Goal: Book appointment/travel/reservation

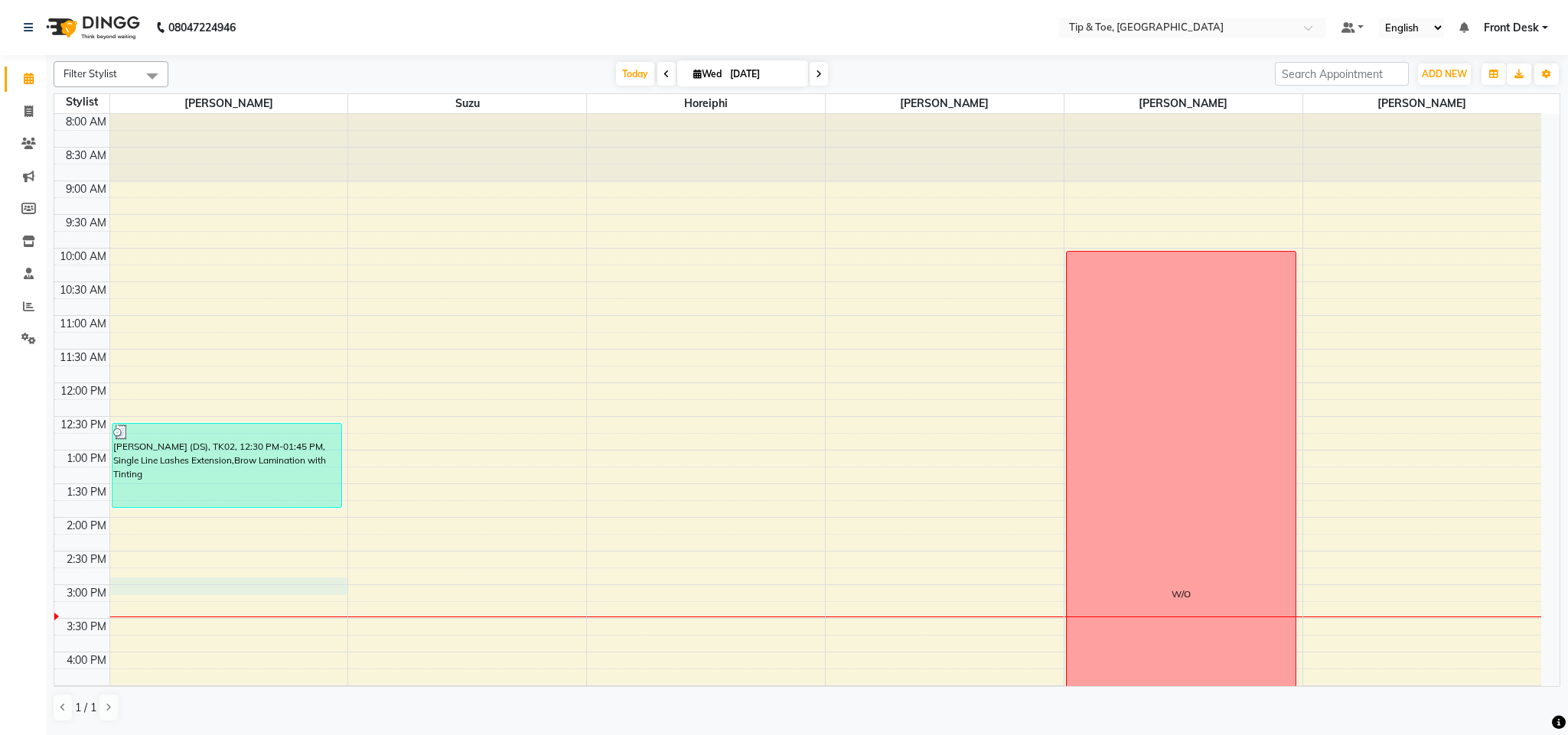
click at [230, 593] on div "8:00 AM 8:30 AM 9:00 AM 9:30 AM 10:00 AM 10:30 AM 11:00 AM 11:30 AM 12:00 PM 12…" at bounding box center [797, 551] width 1487 height 874
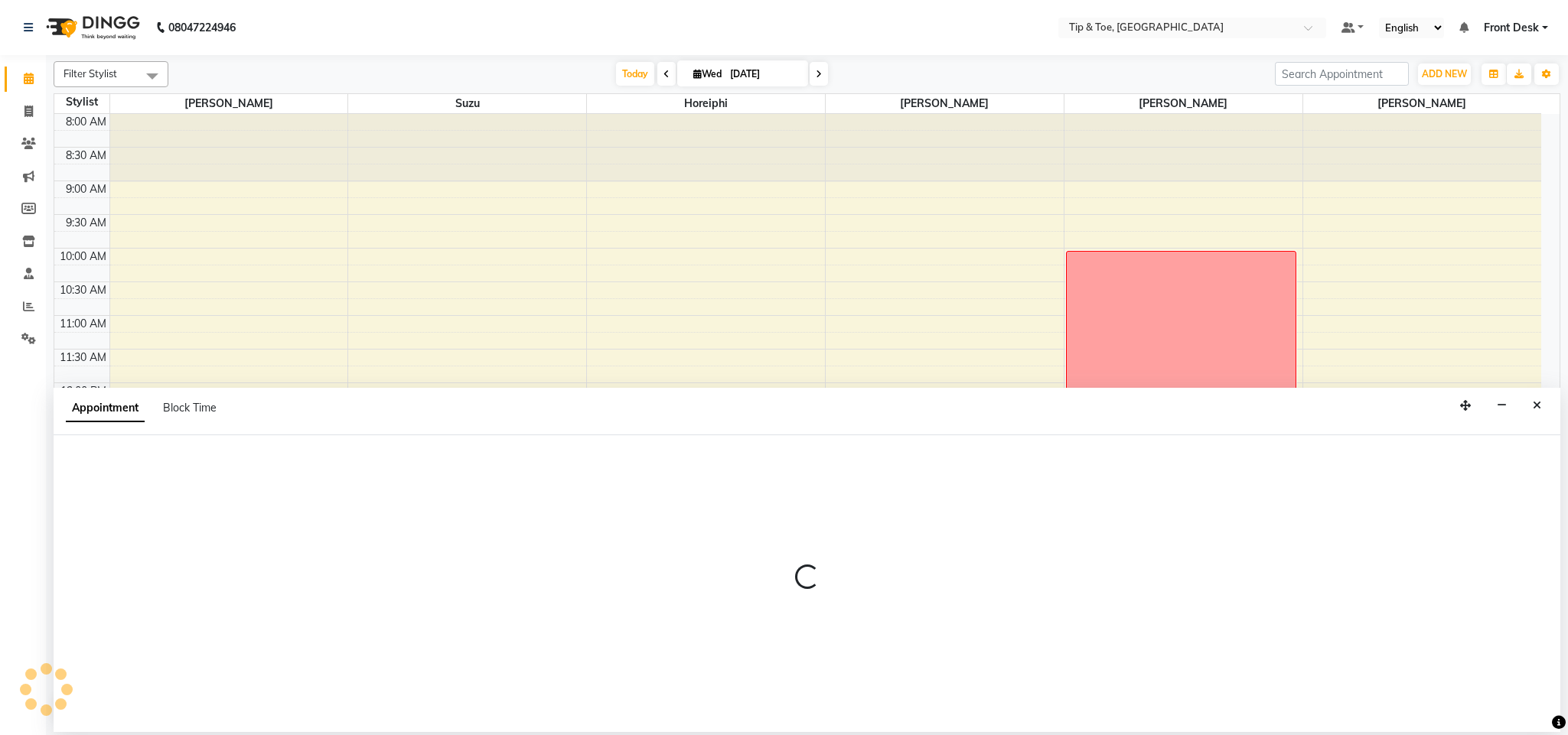
select select "38741"
select select "tentative"
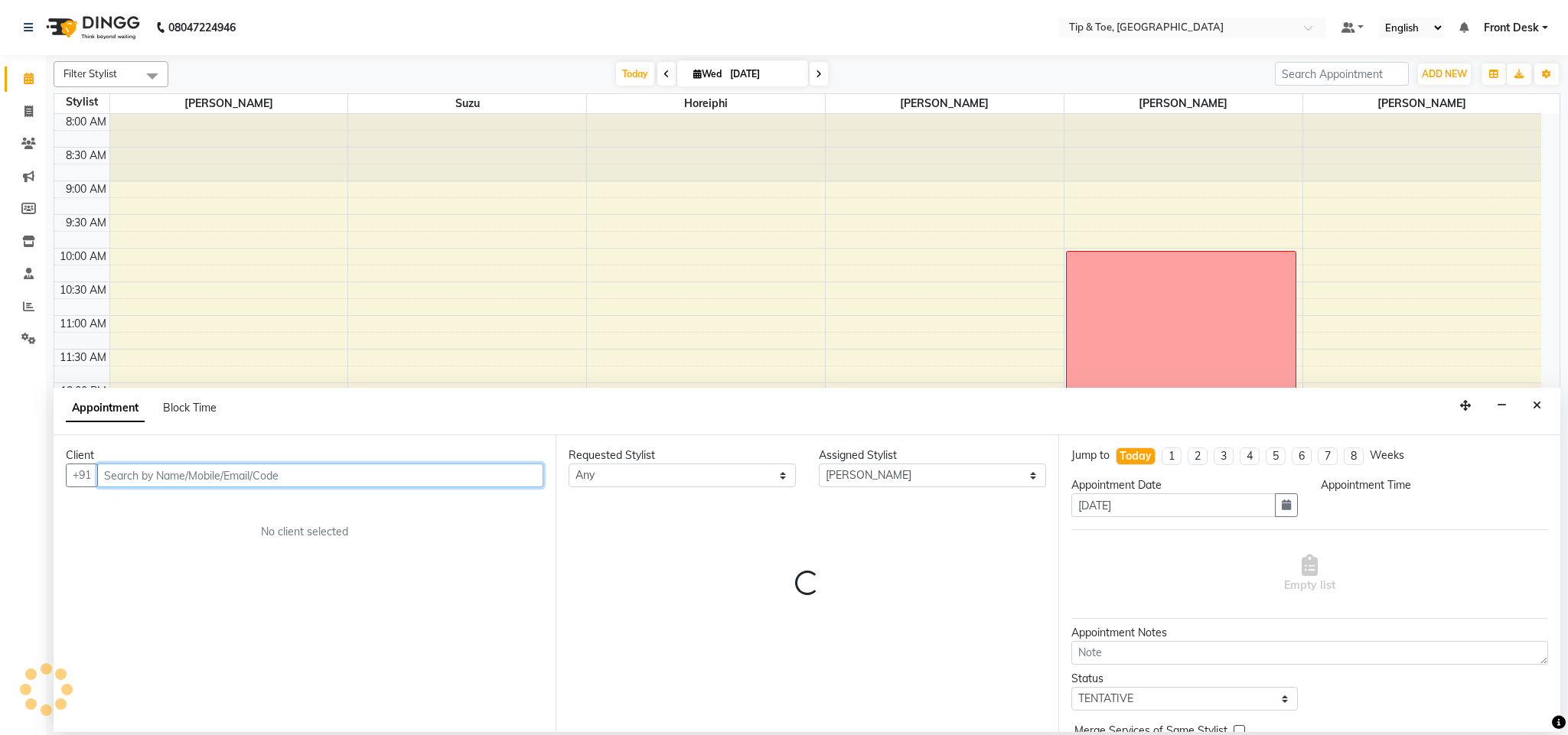
select select "885"
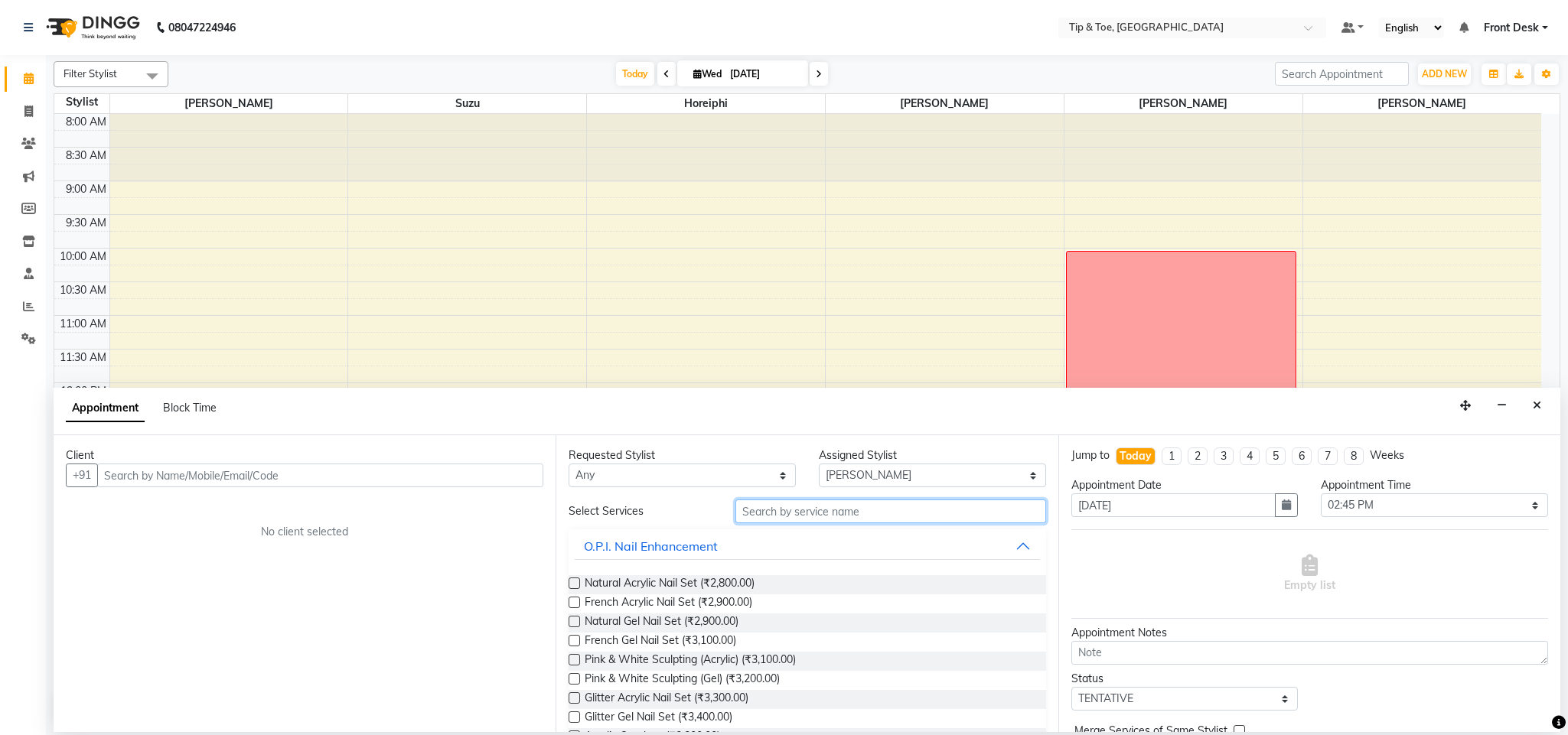
click at [850, 502] on input "text" at bounding box center [890, 511] width 310 height 24
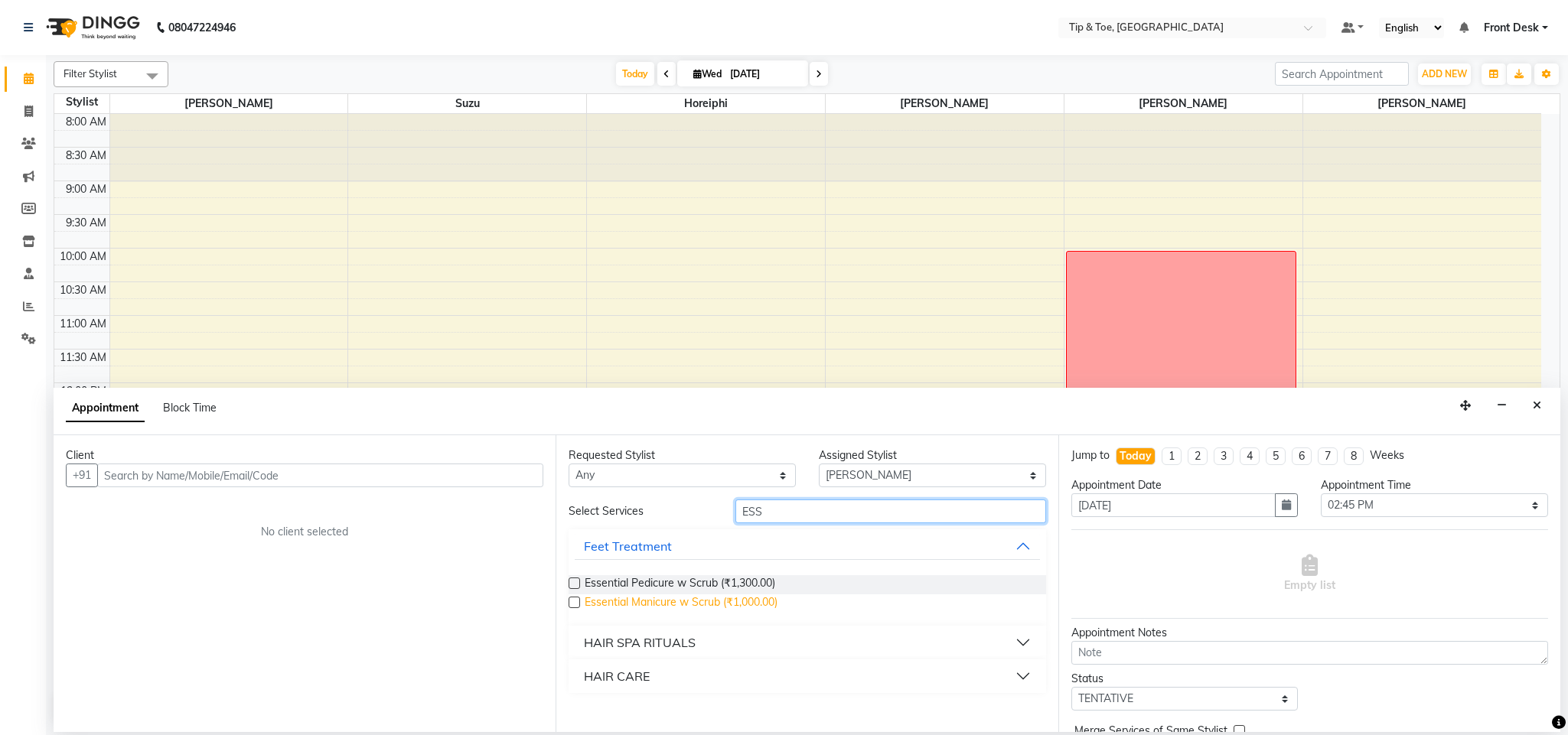
type input "ESS"
click at [676, 604] on span "Essential Manicure w Scrub (₹1,000.00)" at bounding box center [681, 604] width 193 height 19
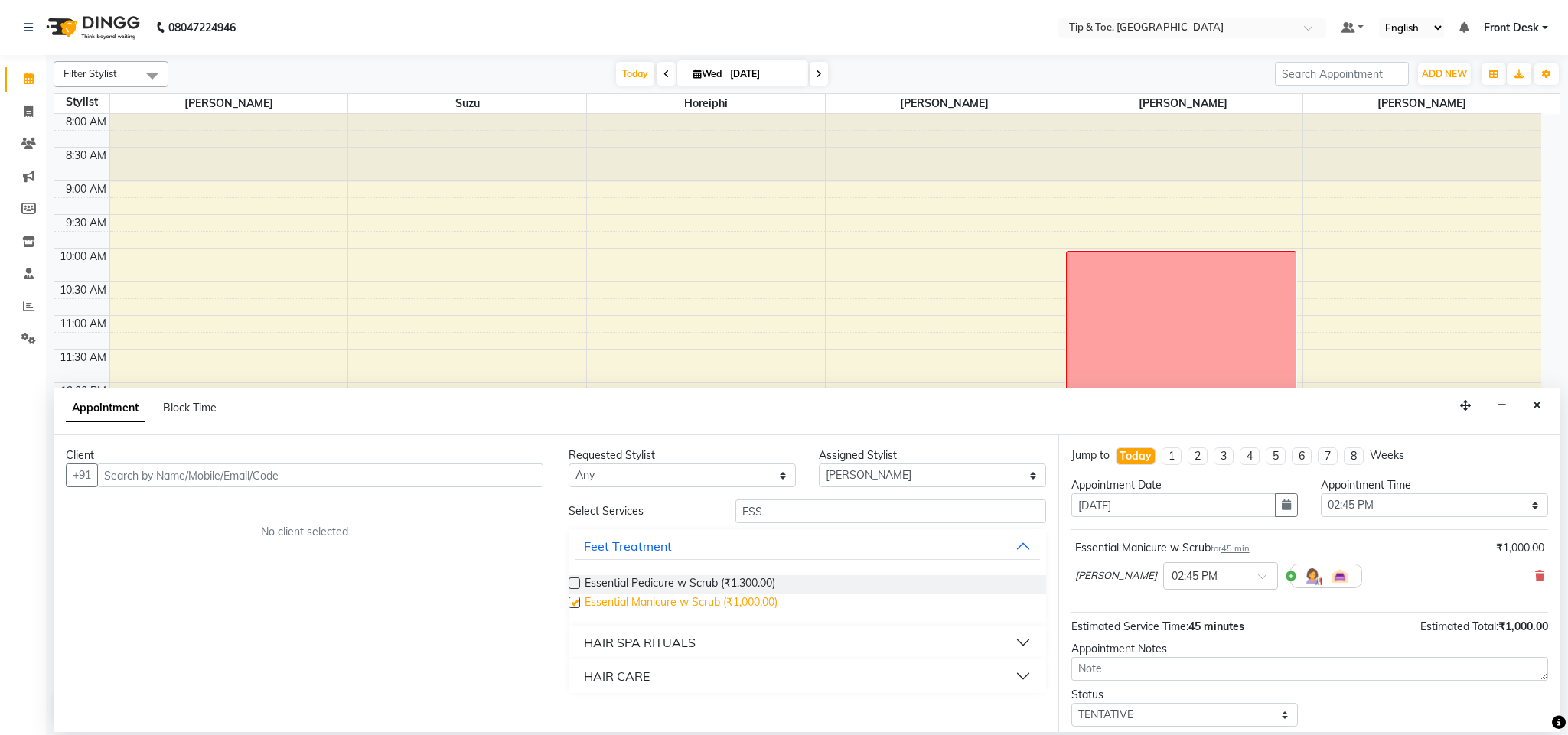
checkbox input "false"
click at [785, 510] on input "ESS" at bounding box center [890, 511] width 310 height 24
type input "E"
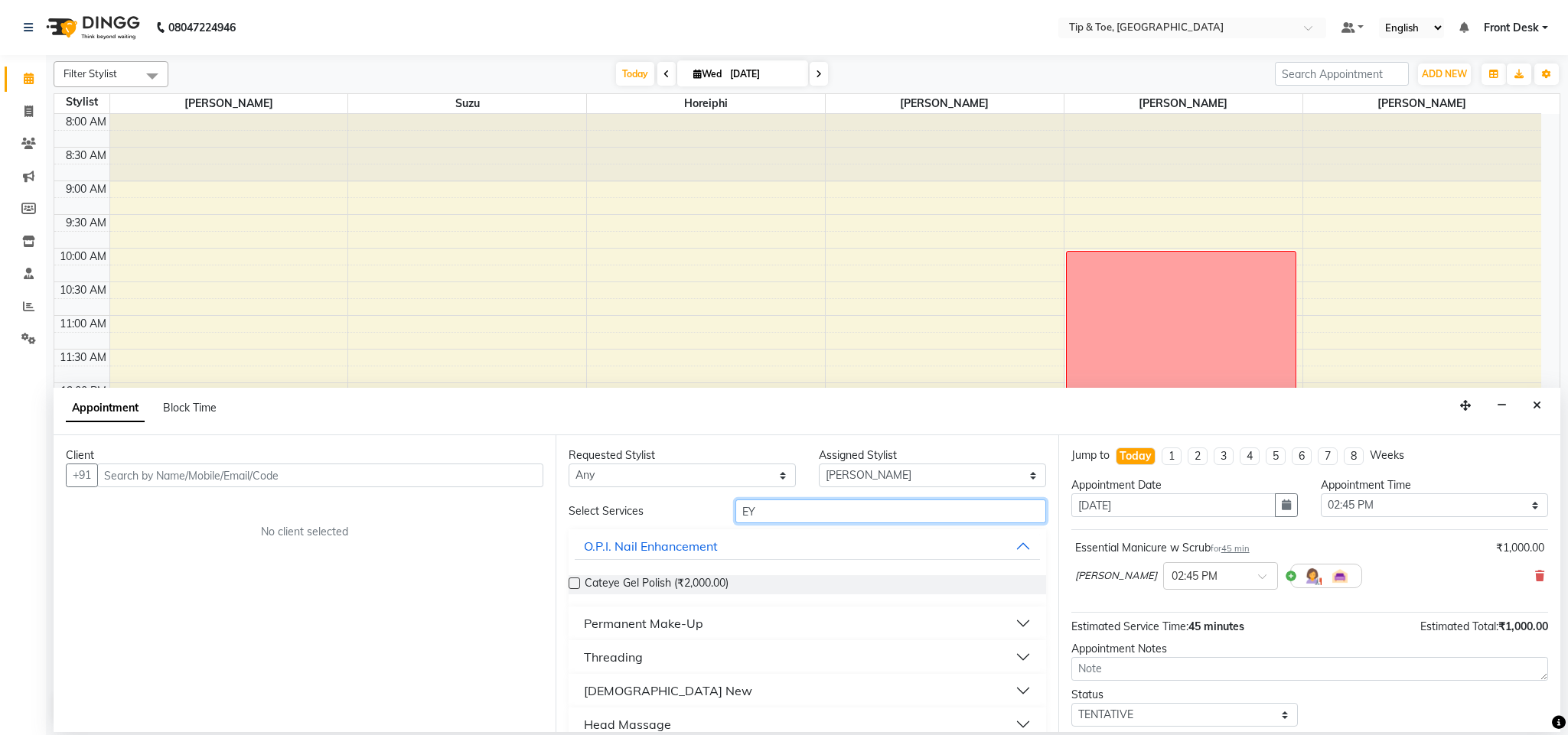
type input "E"
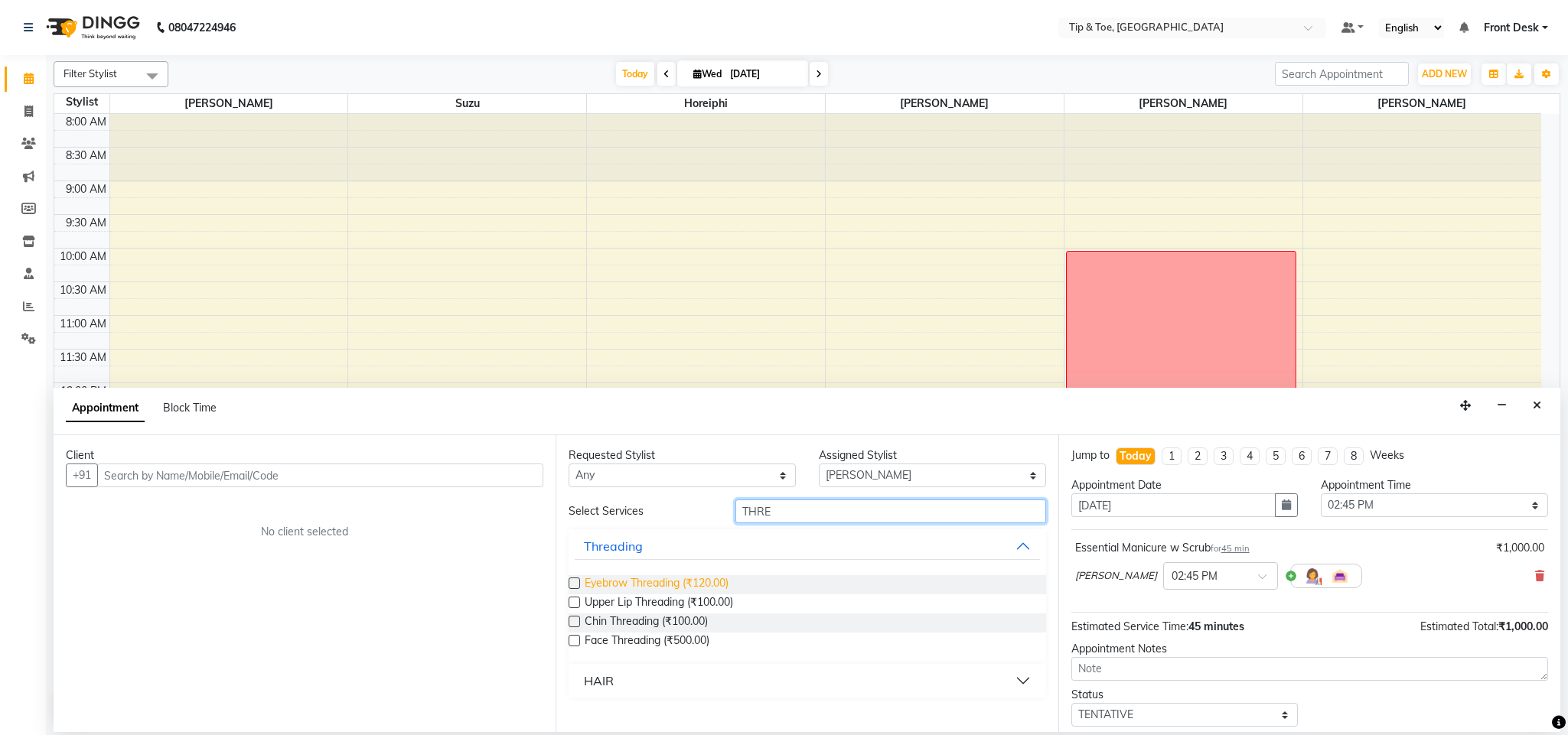
type input "THRE"
click at [655, 587] on span "Eyebrow Threading (₹120.00)" at bounding box center [657, 585] width 144 height 19
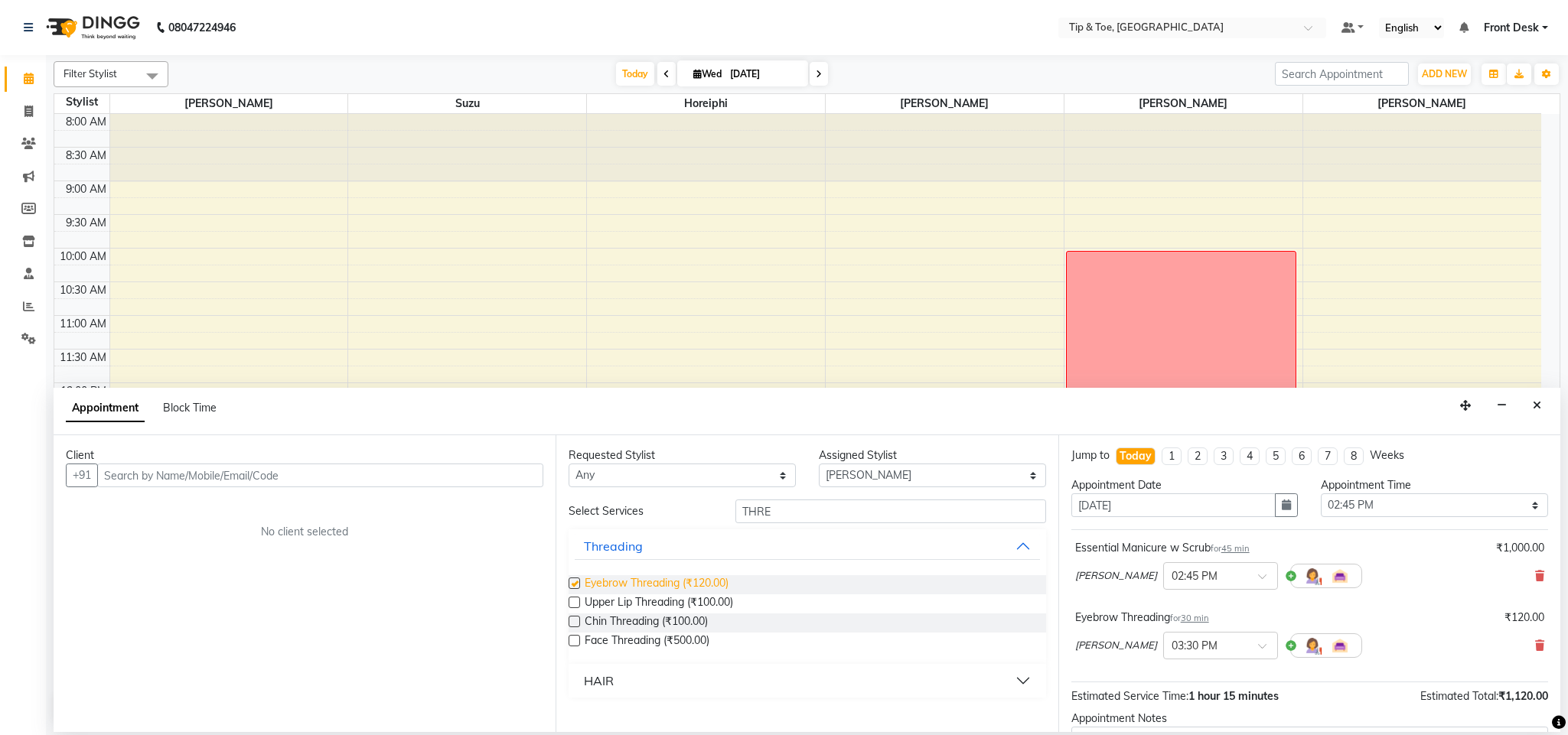
checkbox input "false"
click at [655, 618] on span "Chin Threading (₹100.00)" at bounding box center [646, 623] width 123 height 19
checkbox input "false"
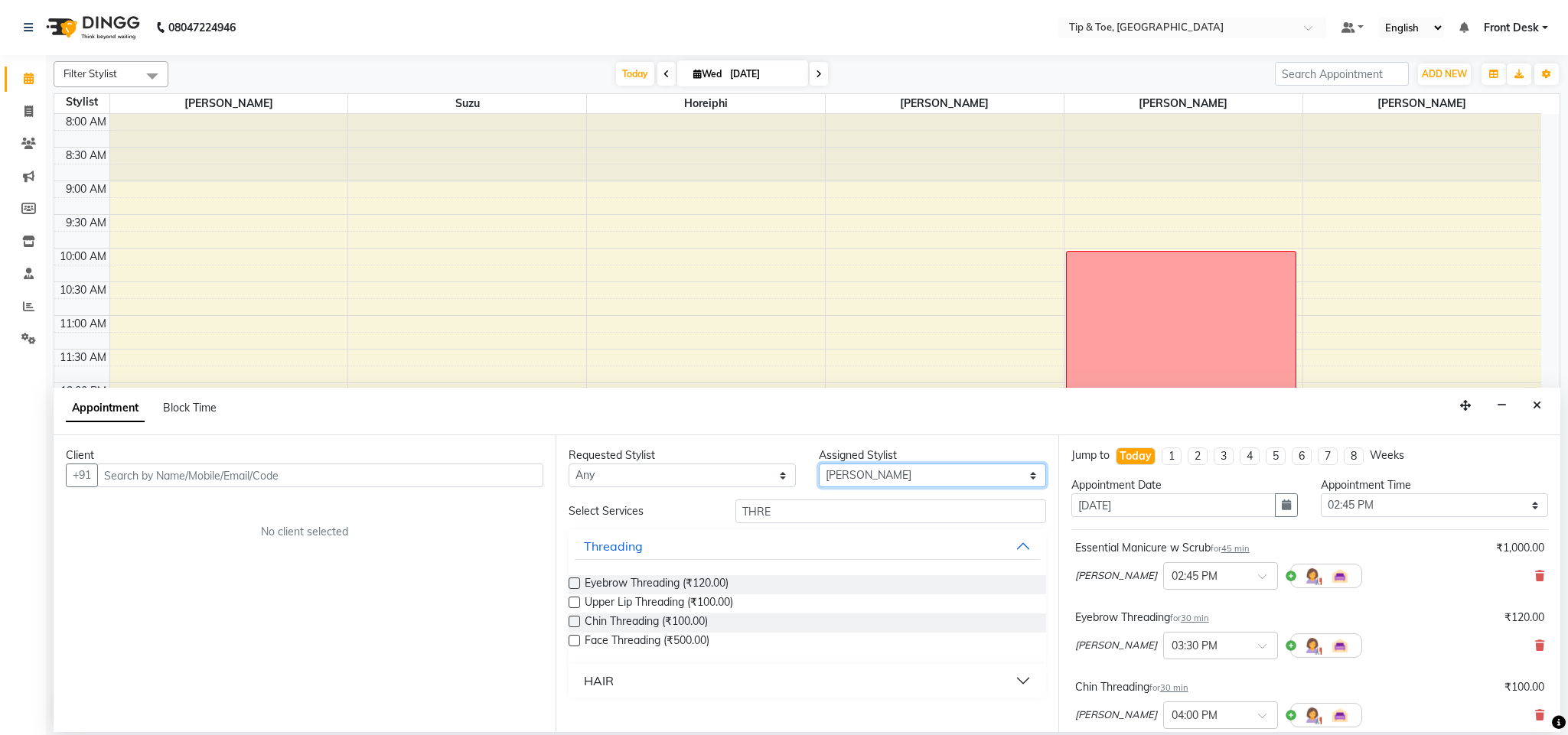
click at [885, 471] on select "Select [PERSON_NAME] Horeiphi [PERSON_NAME] [PERSON_NAME] Suzu" at bounding box center [932, 475] width 227 height 24
select select "38703"
click at [819, 464] on select "Select [PERSON_NAME] Horeiphi [PERSON_NAME] [PERSON_NAME] Suzu" at bounding box center [932, 475] width 227 height 24
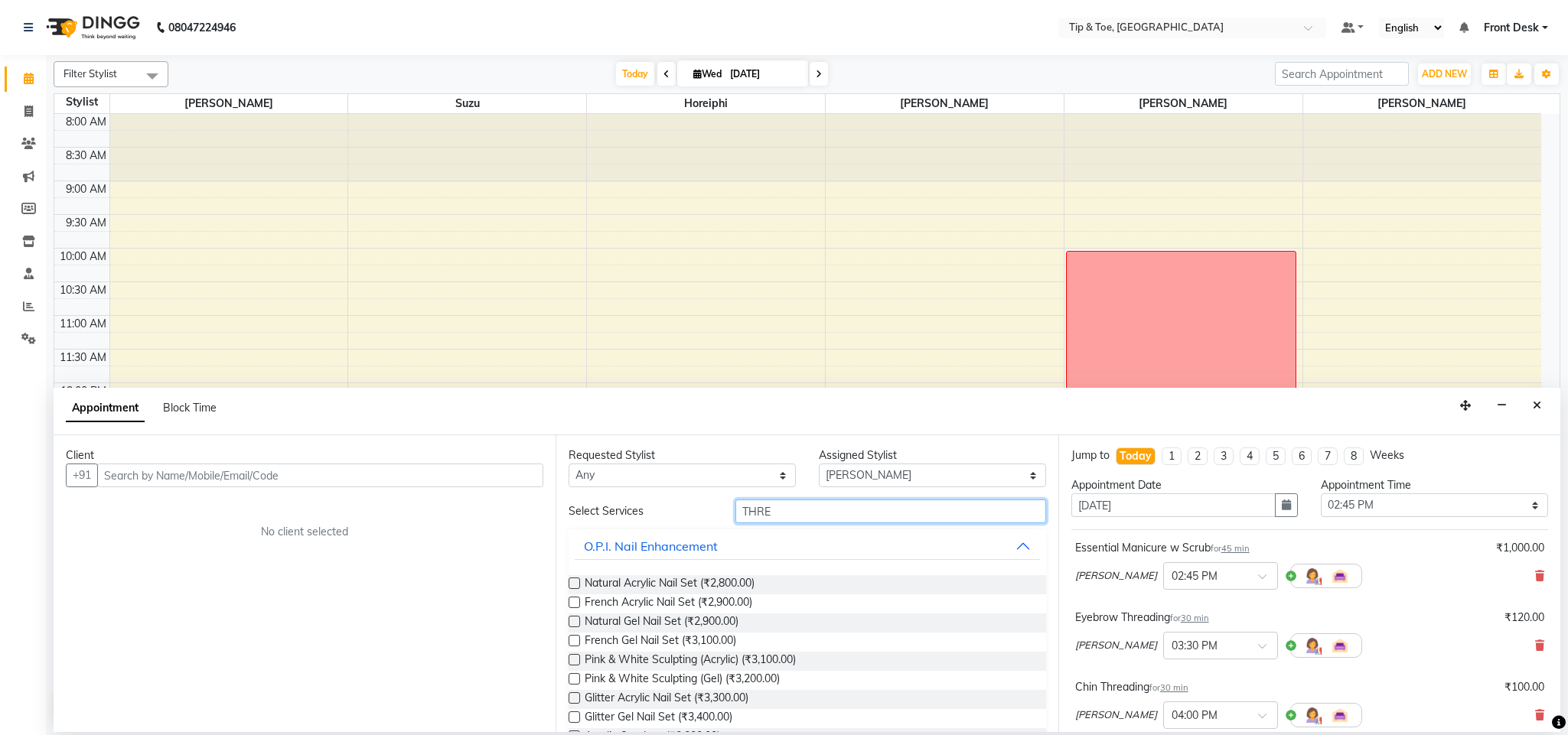
click at [804, 512] on input "THRE" at bounding box center [890, 511] width 310 height 24
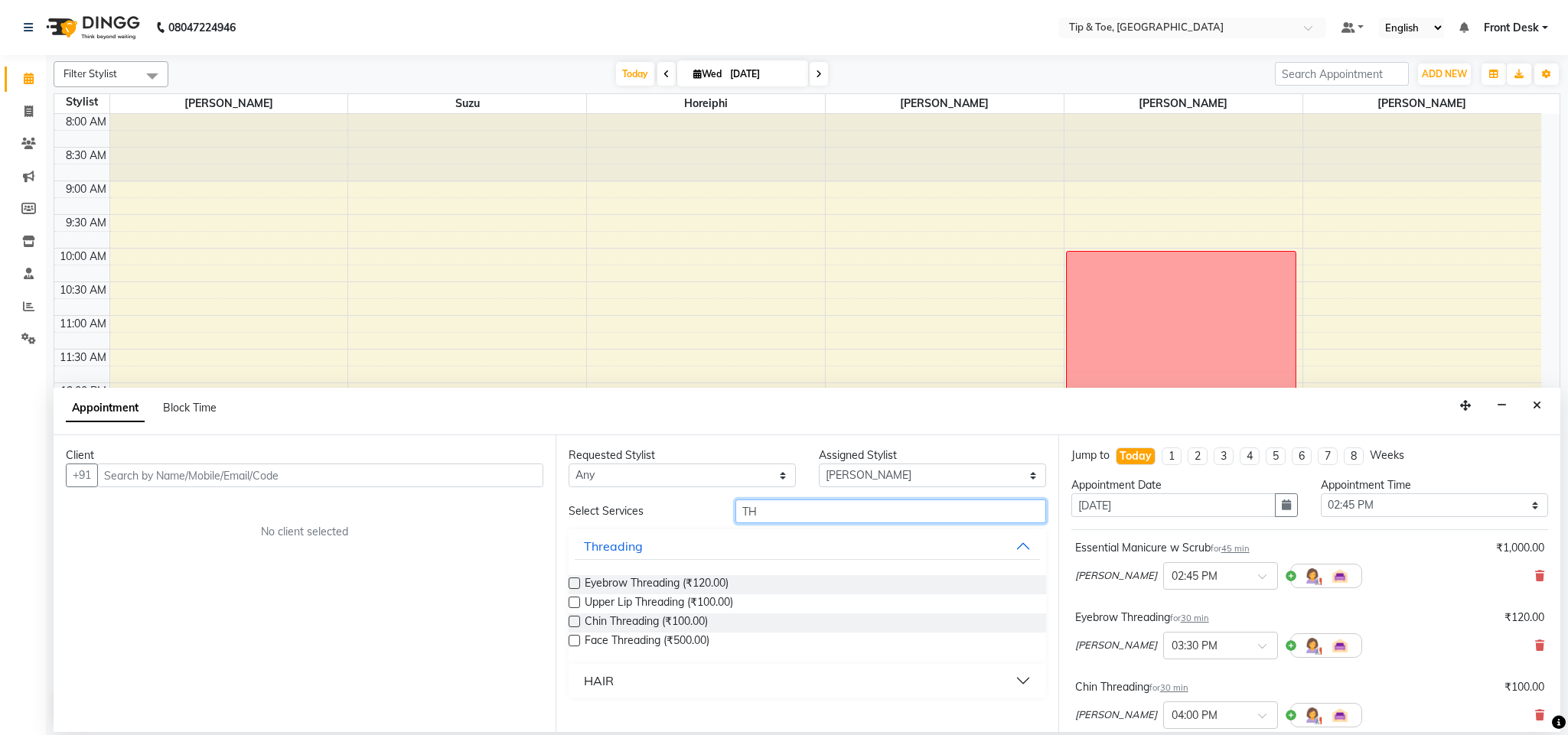
type input "T"
type input "ESS"
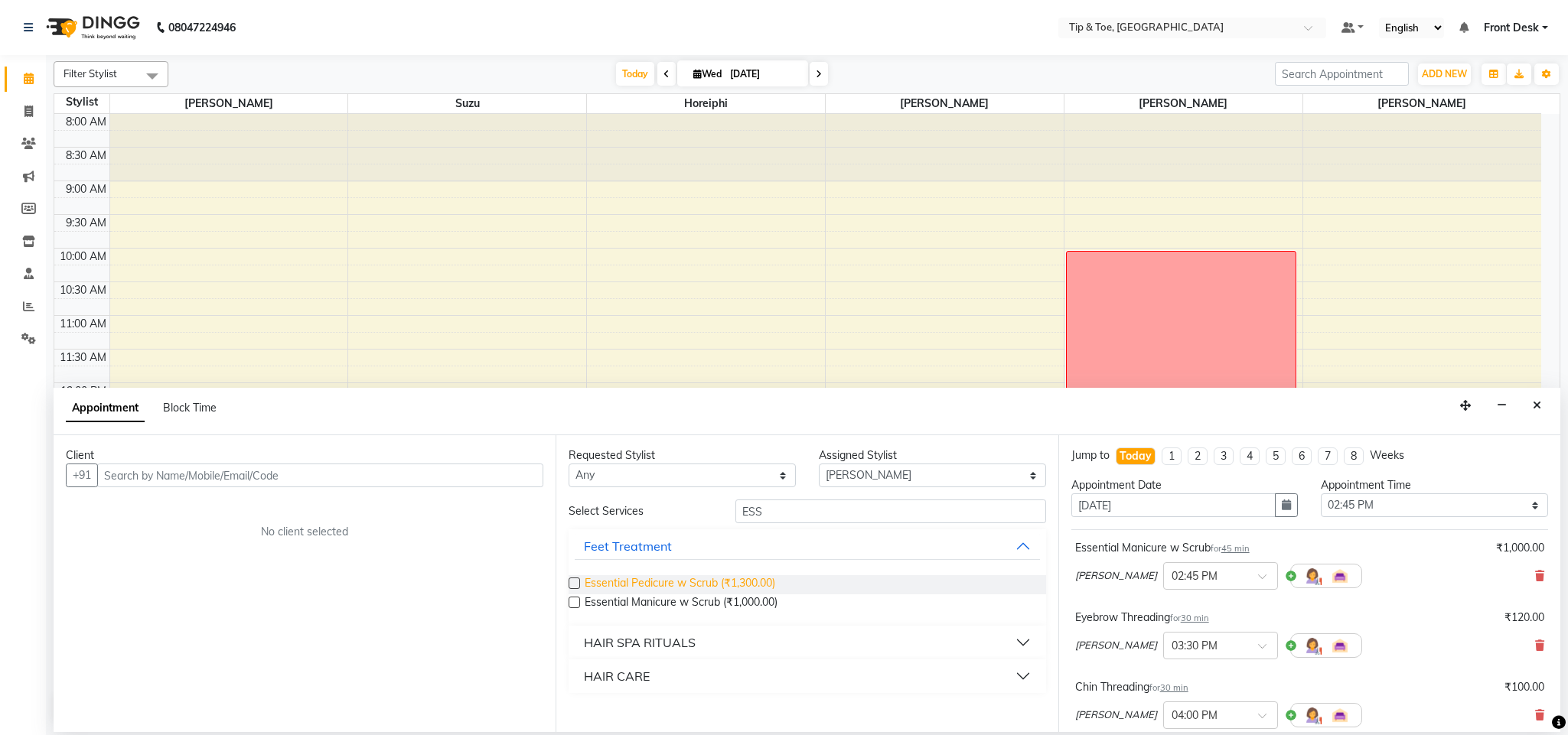
click at [721, 579] on span "Essential Pedicure w Scrub (₹1,300.00)" at bounding box center [679, 585] width 190 height 19
checkbox input "false"
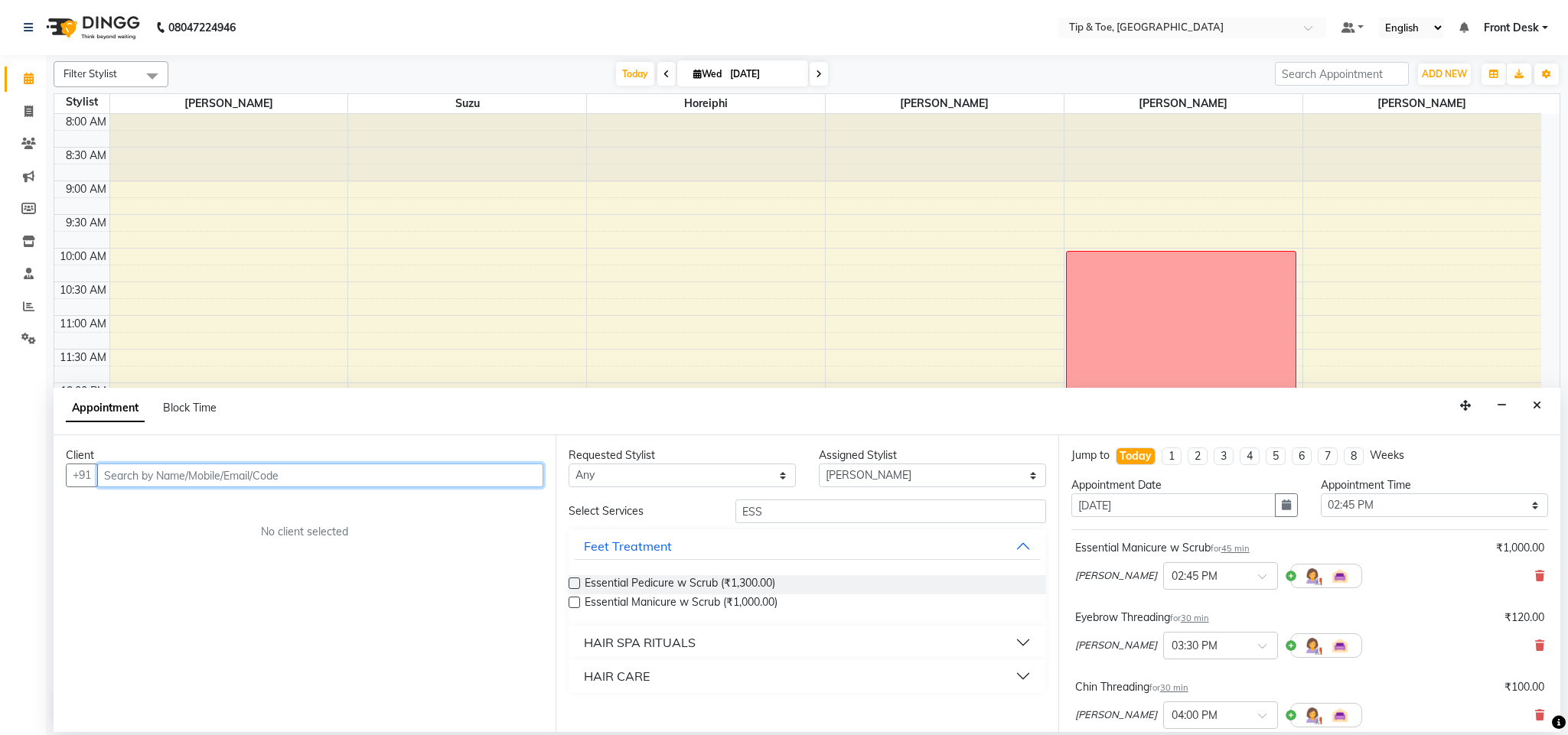
click at [439, 476] on input "text" at bounding box center [320, 475] width 446 height 24
paste input "[PHONE_NUMBER]"
type input "[PHONE_NUMBER]"
click at [503, 482] on span "Add Client" at bounding box center [512, 475] width 51 height 14
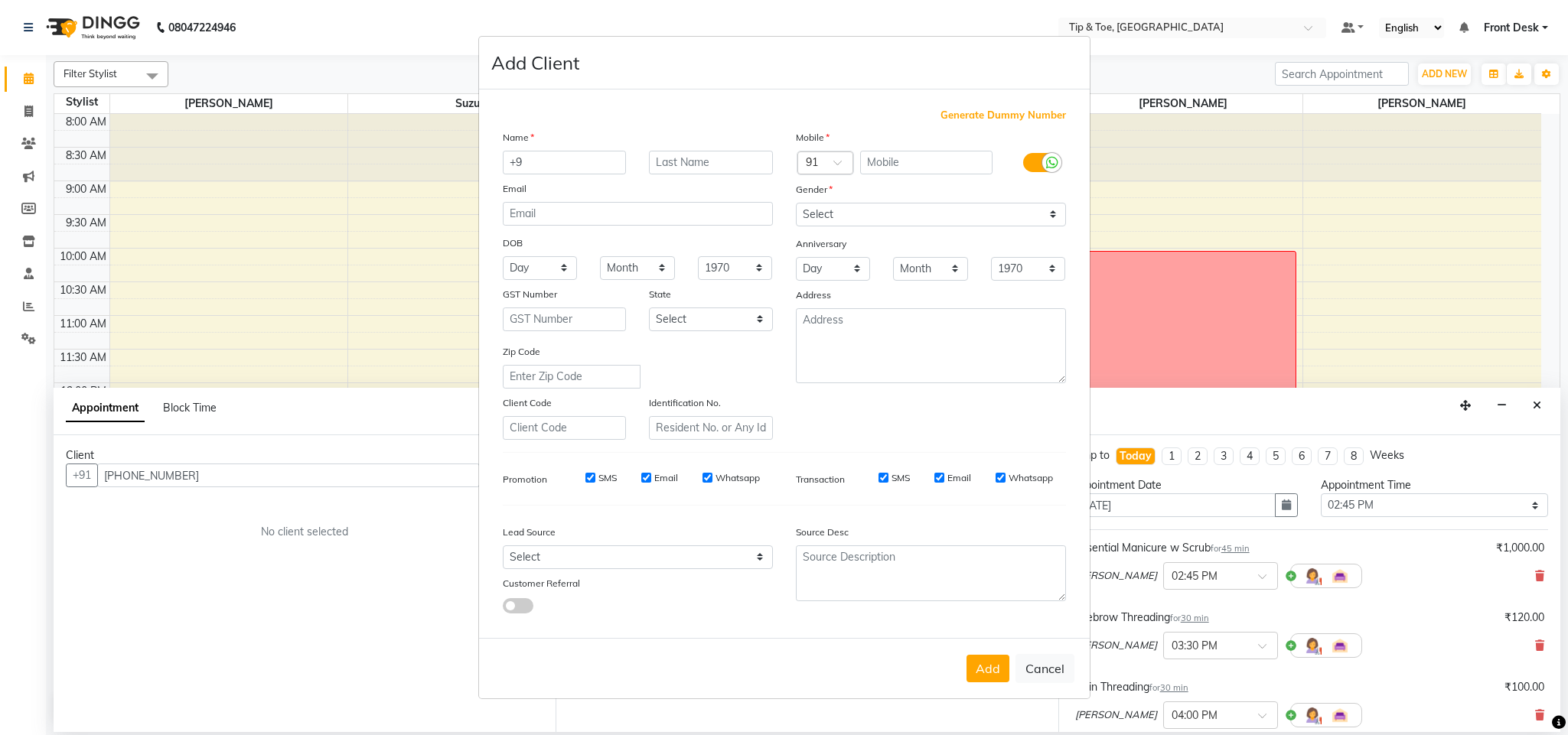
type input "+"
type input "[PERSON_NAME]"
click at [905, 159] on input "text" at bounding box center [926, 162] width 132 height 24
type input "9152644046"
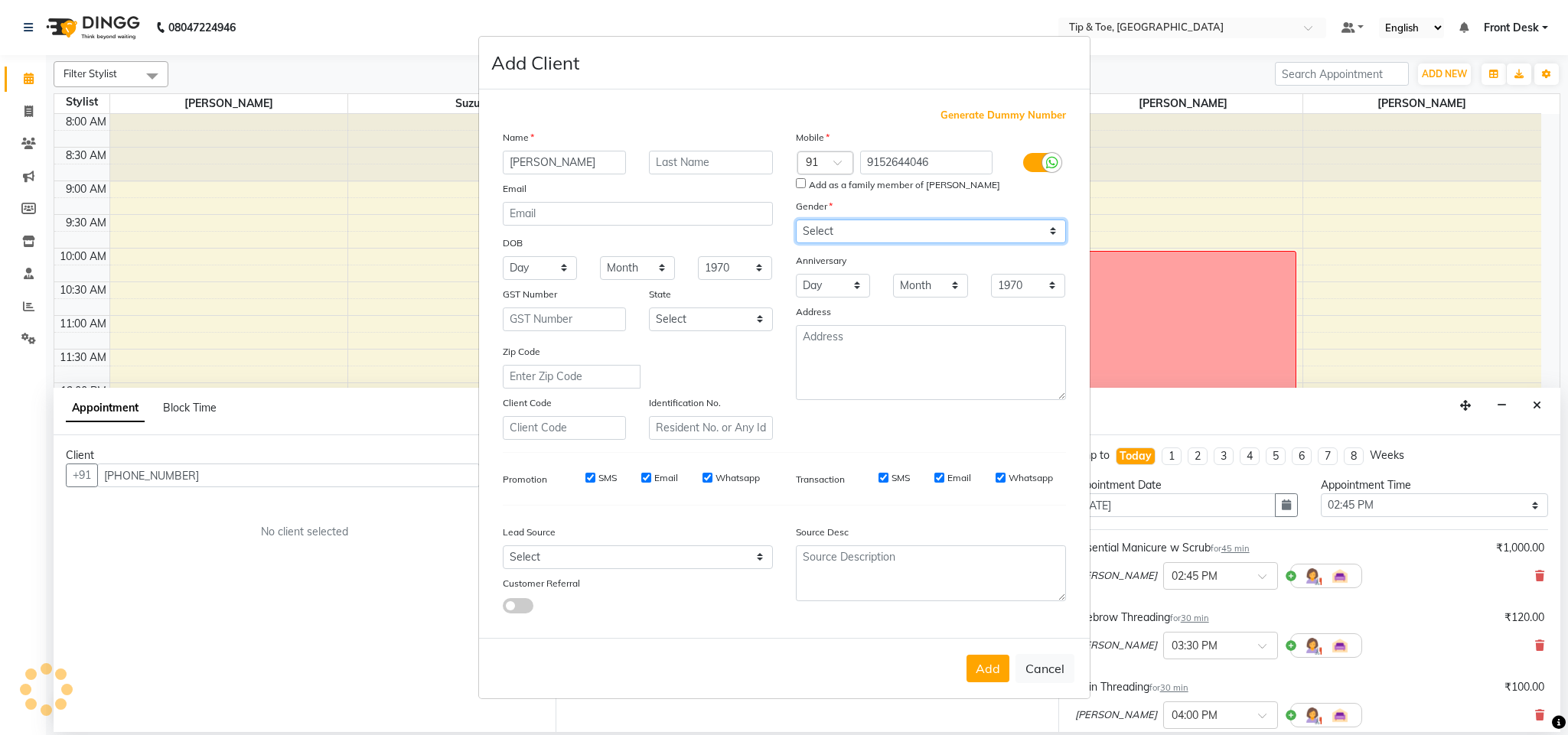
click at [939, 214] on div "Mobile Country Code × 91 9152644046 Add as a family member of [PERSON_NAME] Gen…" at bounding box center [931, 285] width 293 height 310
select select "[DEMOGRAPHIC_DATA]"
click at [796, 220] on select "Select [DEMOGRAPHIC_DATA] [DEMOGRAPHIC_DATA] Other Prefer Not To Say" at bounding box center [930, 231] width 270 height 24
click at [991, 662] on button "Add" at bounding box center [987, 668] width 43 height 27
click at [799, 188] on input "Add as a family member of [PERSON_NAME]" at bounding box center [801, 183] width 10 height 10
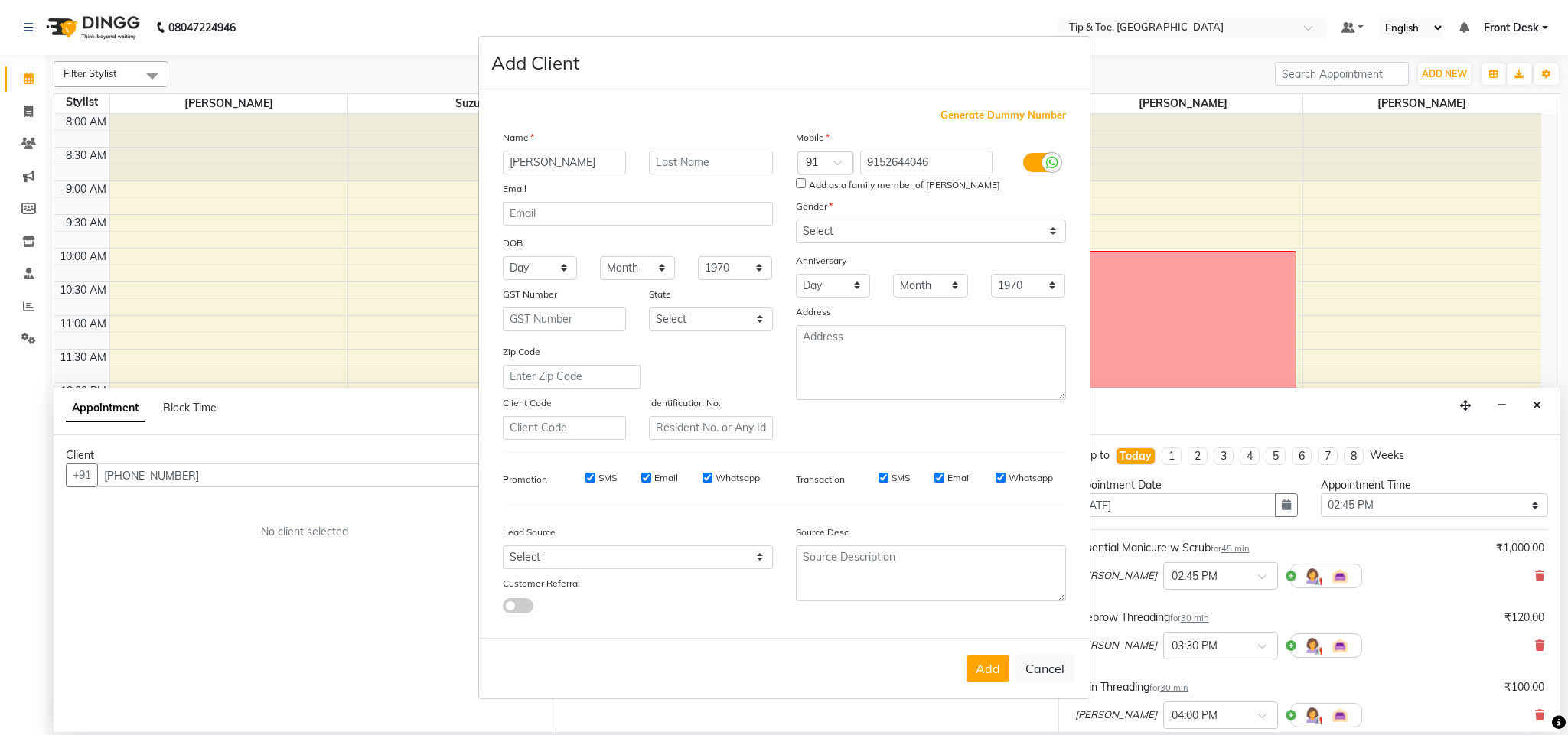
checkbox input "true"
click at [995, 658] on button "Add" at bounding box center [987, 668] width 43 height 27
type input "9152644046"
select select
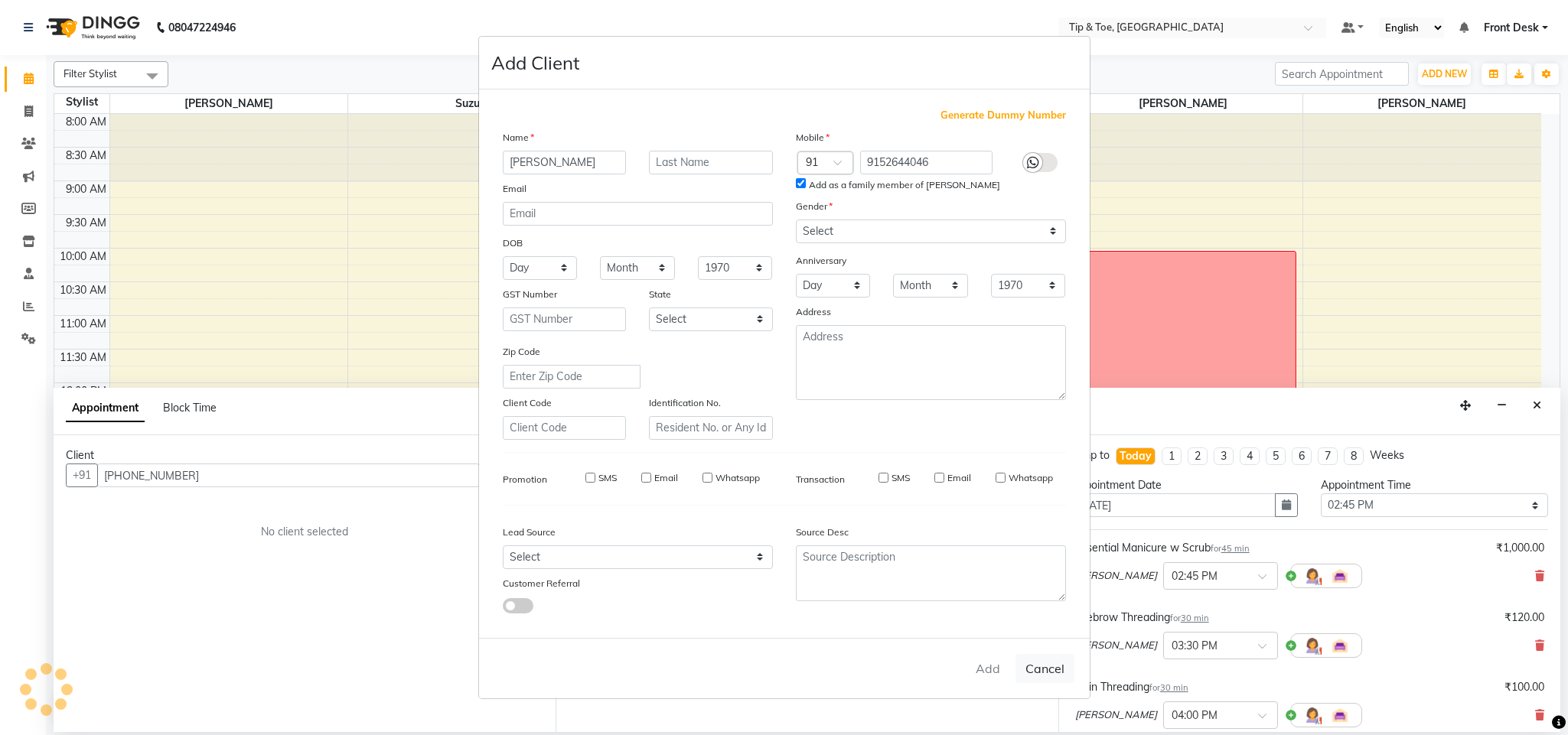
select select
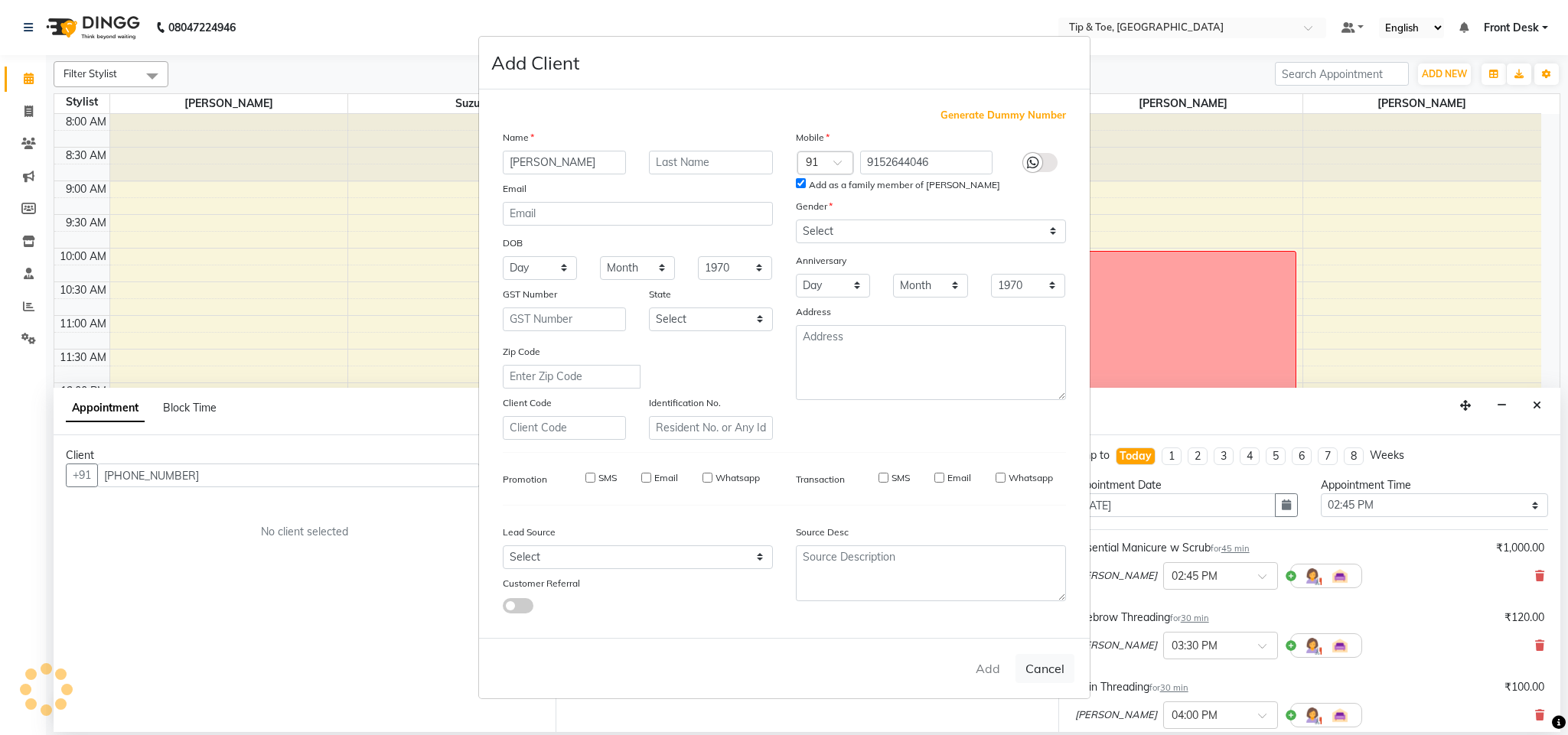
checkbox input "false"
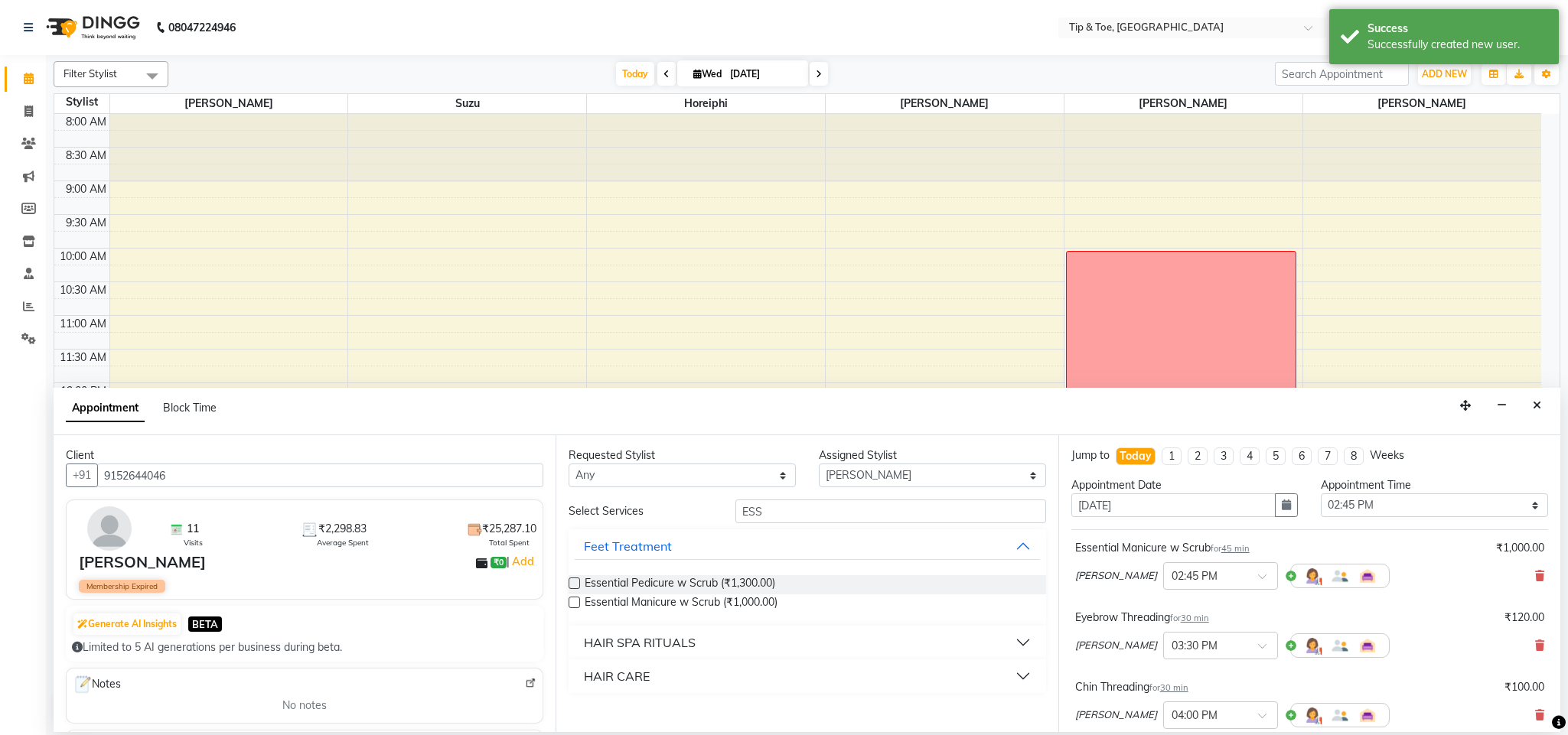
click at [1417, 637] on div "[PERSON_NAME] × 03:30 PM" at bounding box center [1310, 646] width 469 height 40
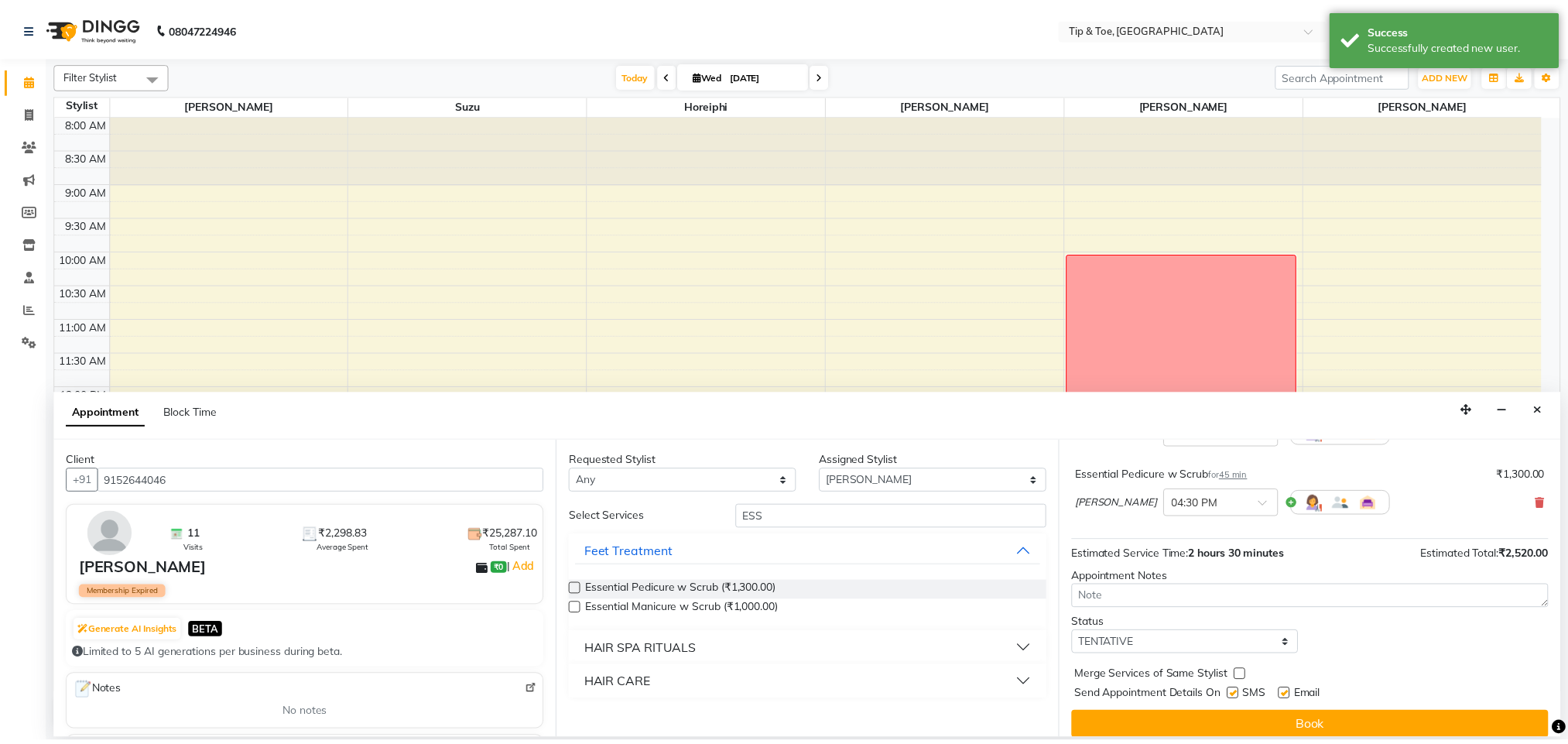
scroll to position [306, 0]
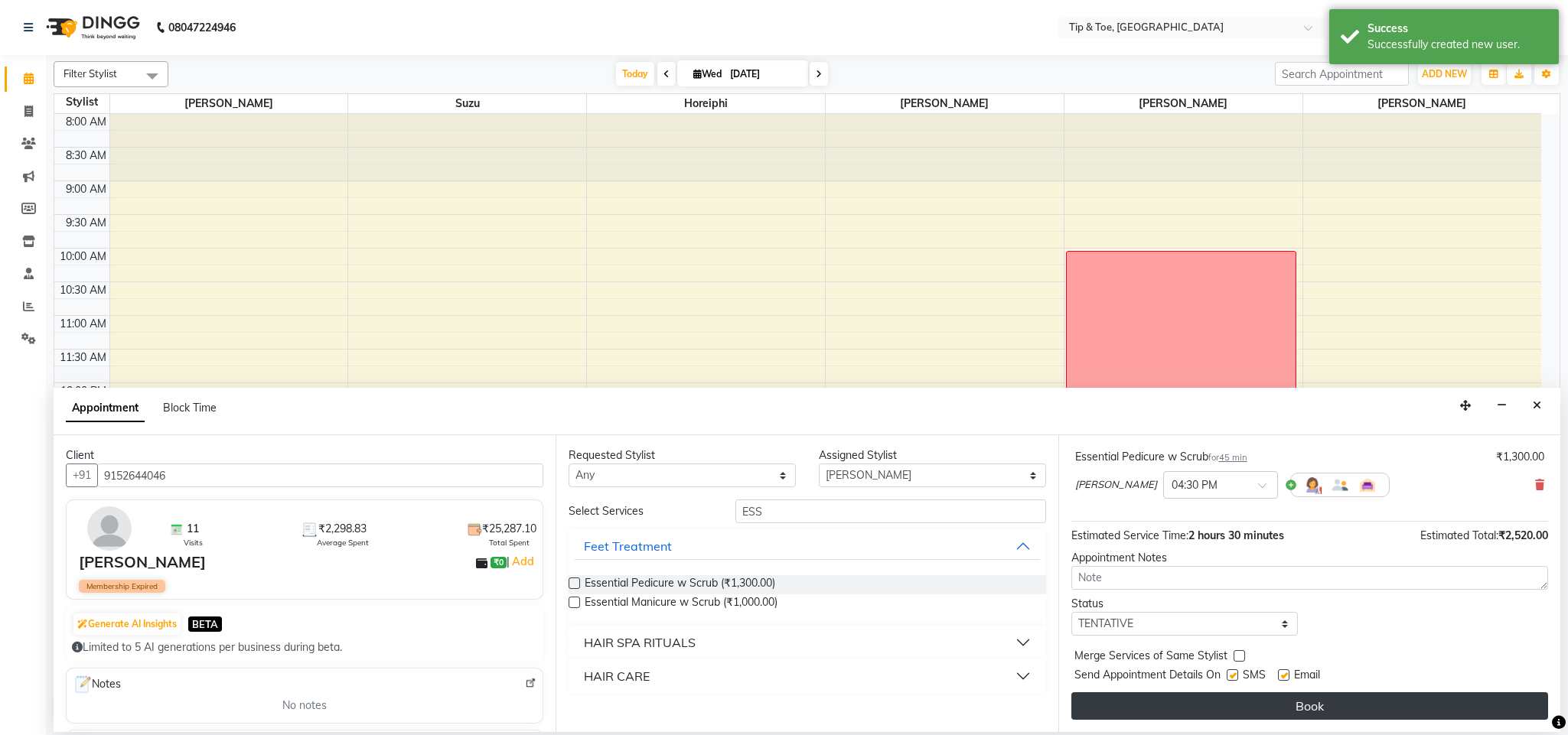
click at [1364, 712] on button "Book" at bounding box center [1310, 706] width 477 height 27
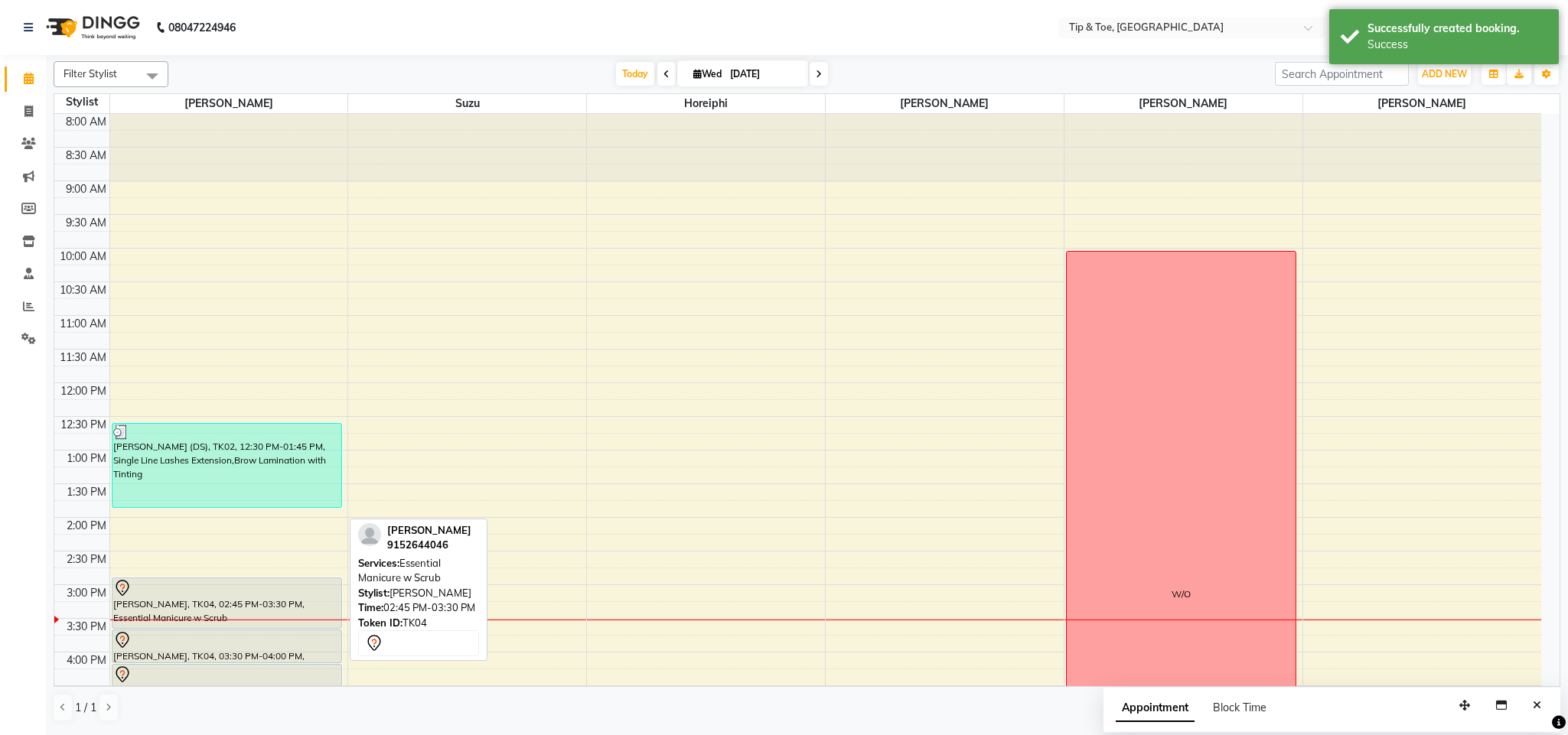
click at [188, 598] on div at bounding box center [227, 587] width 227 height 18
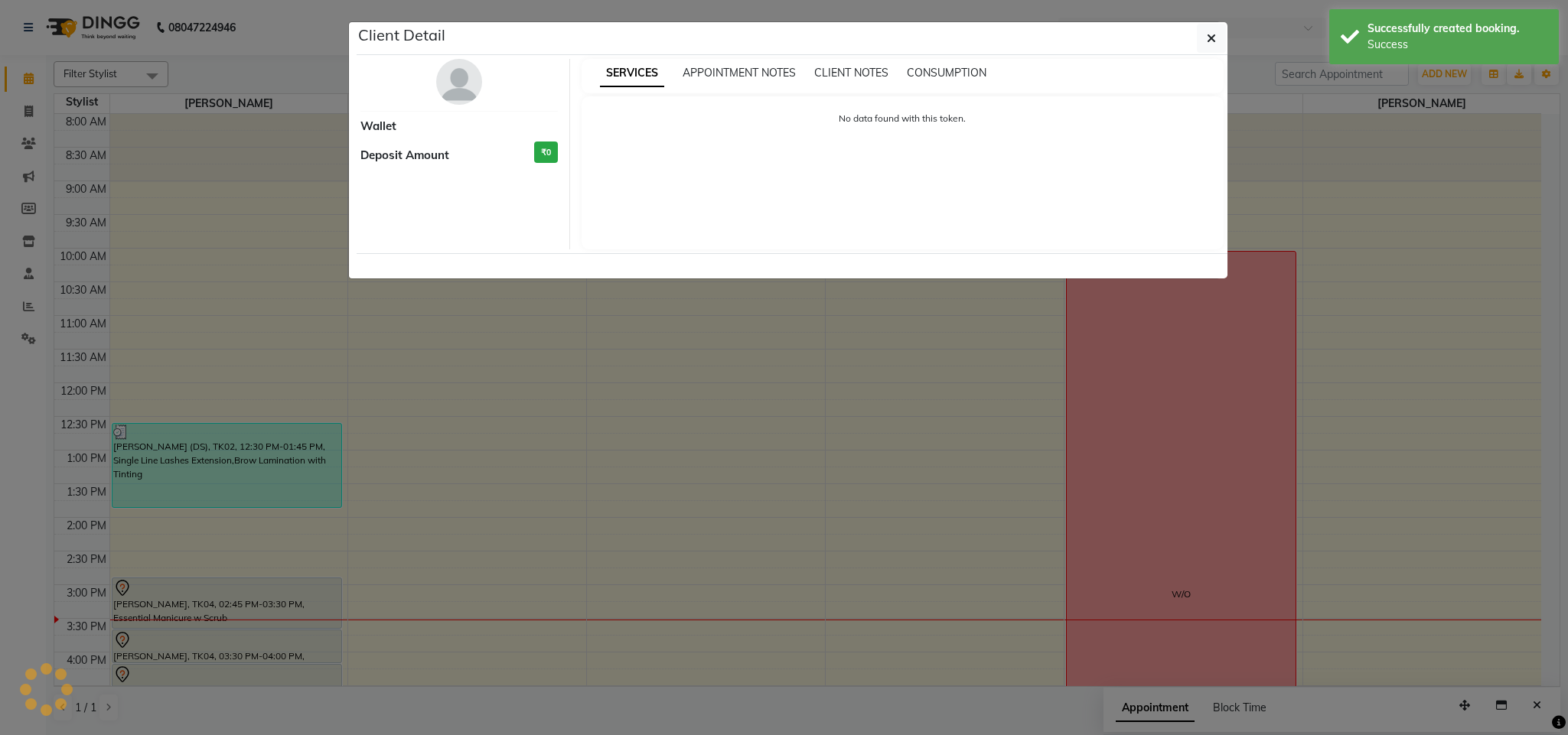
select select "7"
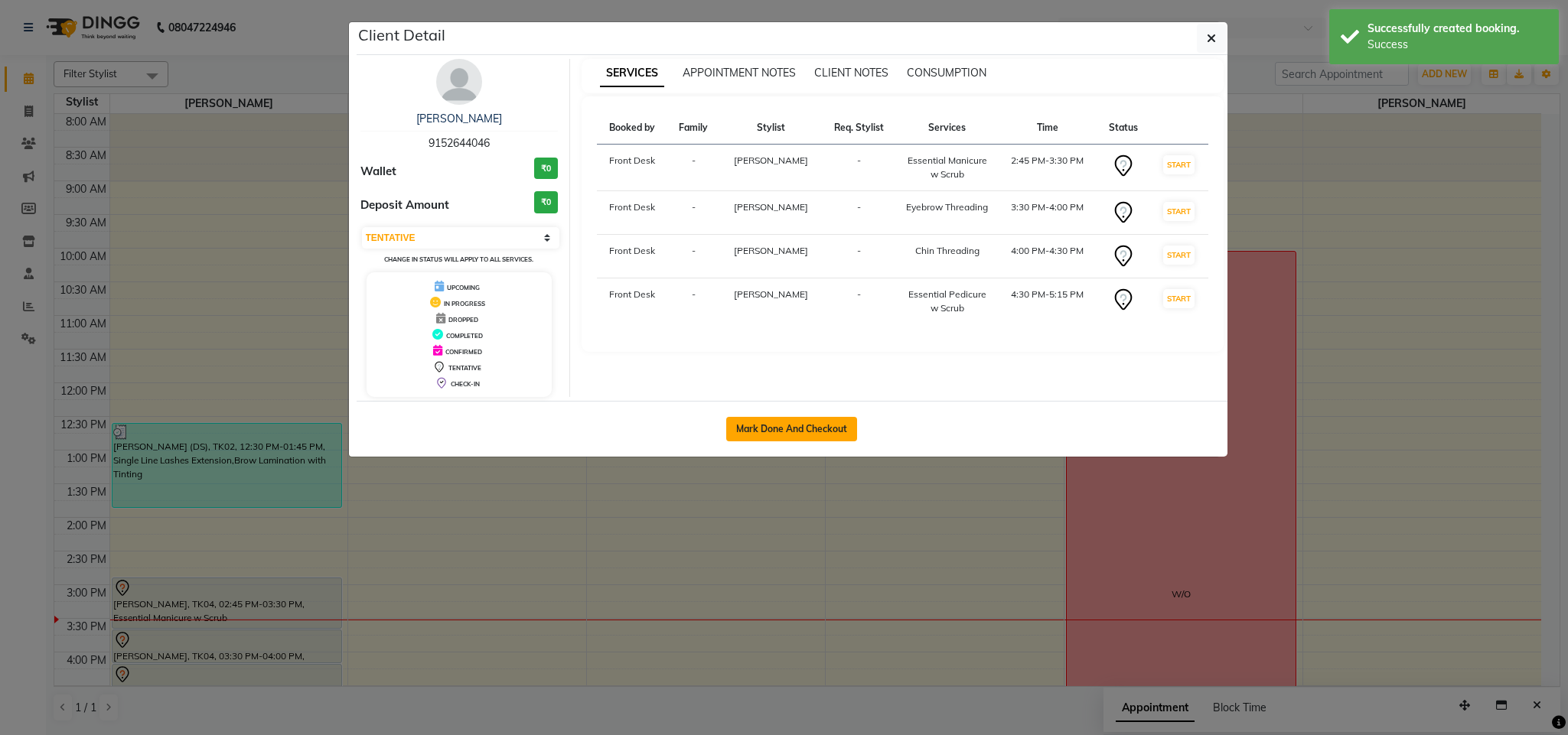
click at [843, 428] on button "Mark Done And Checkout" at bounding box center [791, 429] width 131 height 25
select select "service"
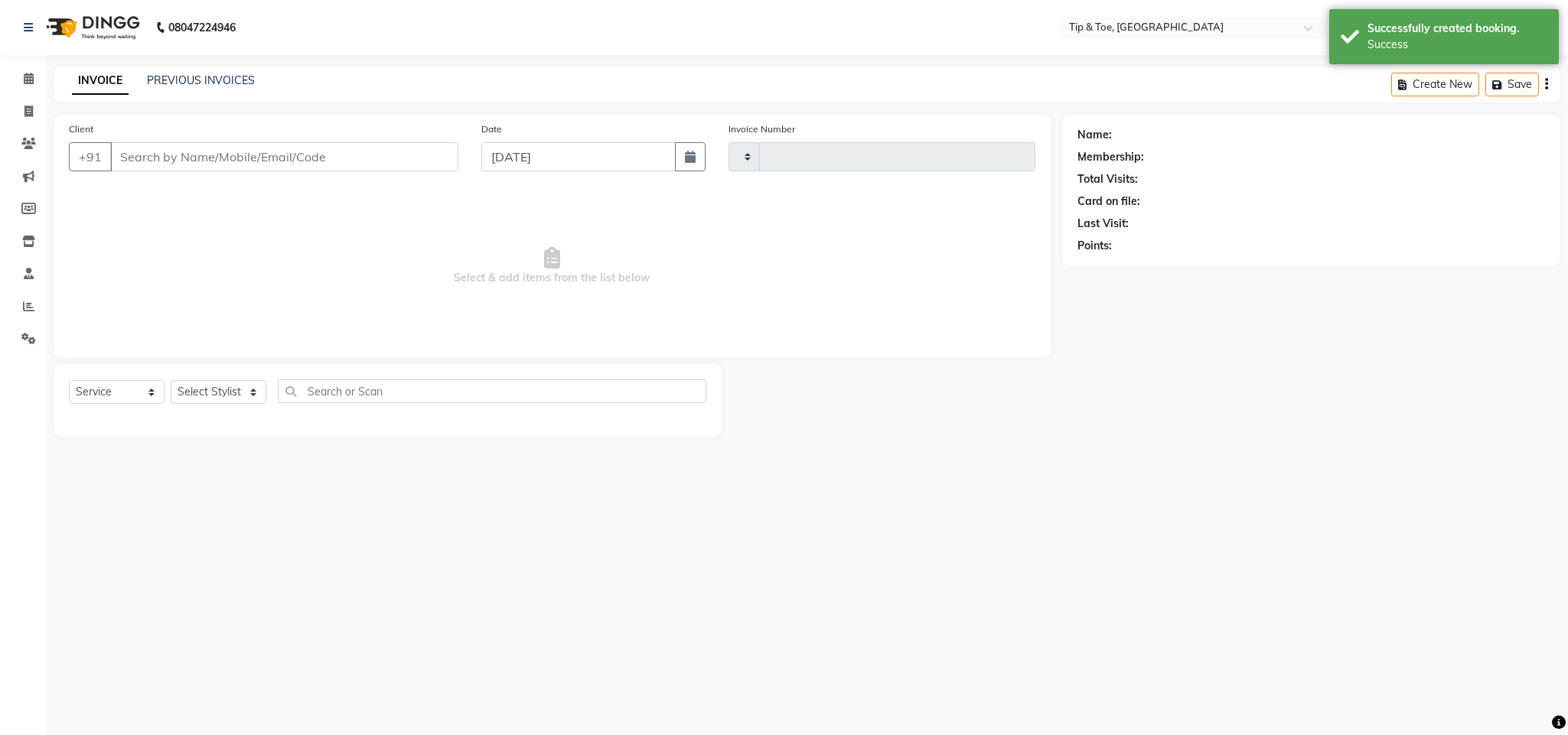
type input "1134"
select select "5655"
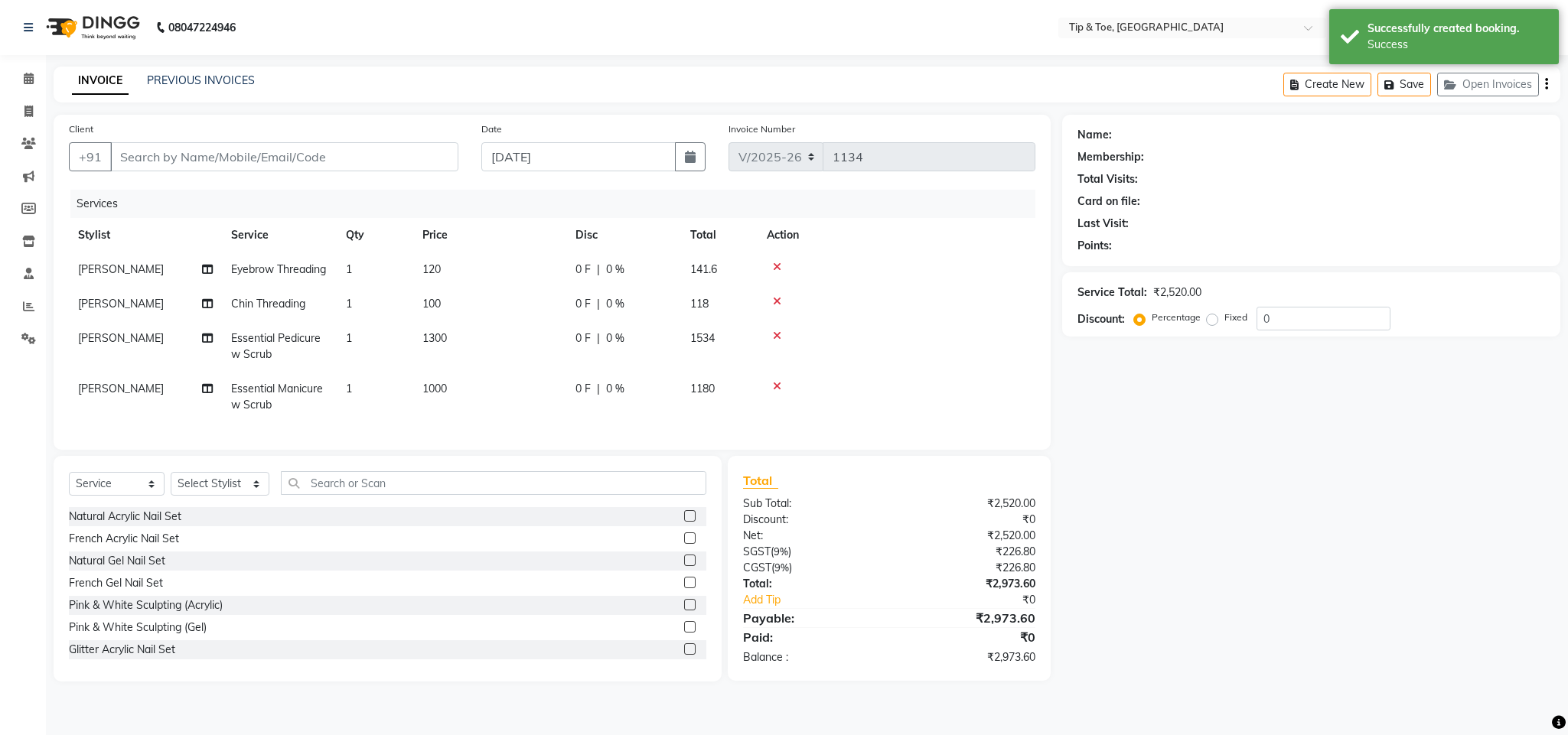
type input "9152644046"
select select "38741"
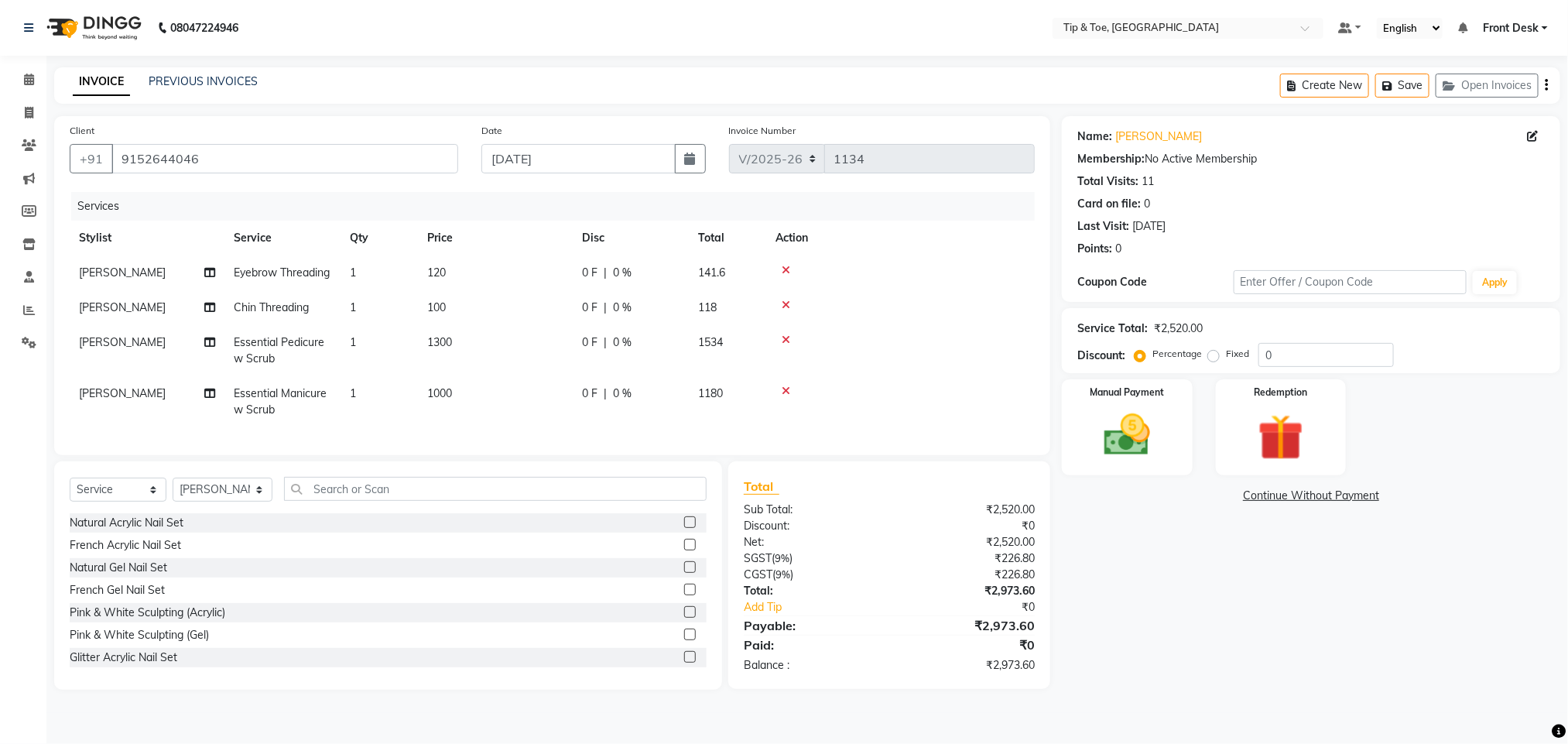
click at [1064, 575] on div "Name: [PERSON_NAME] Membership: No Active Membership Total Visits: 11 Card on f…" at bounding box center [1317, 402] width 510 height 574
click at [1183, 602] on div "Name: [PERSON_NAME] Membership: No Active Membership Total Visits: 11 Card on f…" at bounding box center [1317, 402] width 510 height 574
click at [851, 674] on div "Balance :" at bounding box center [811, 665] width 157 height 16
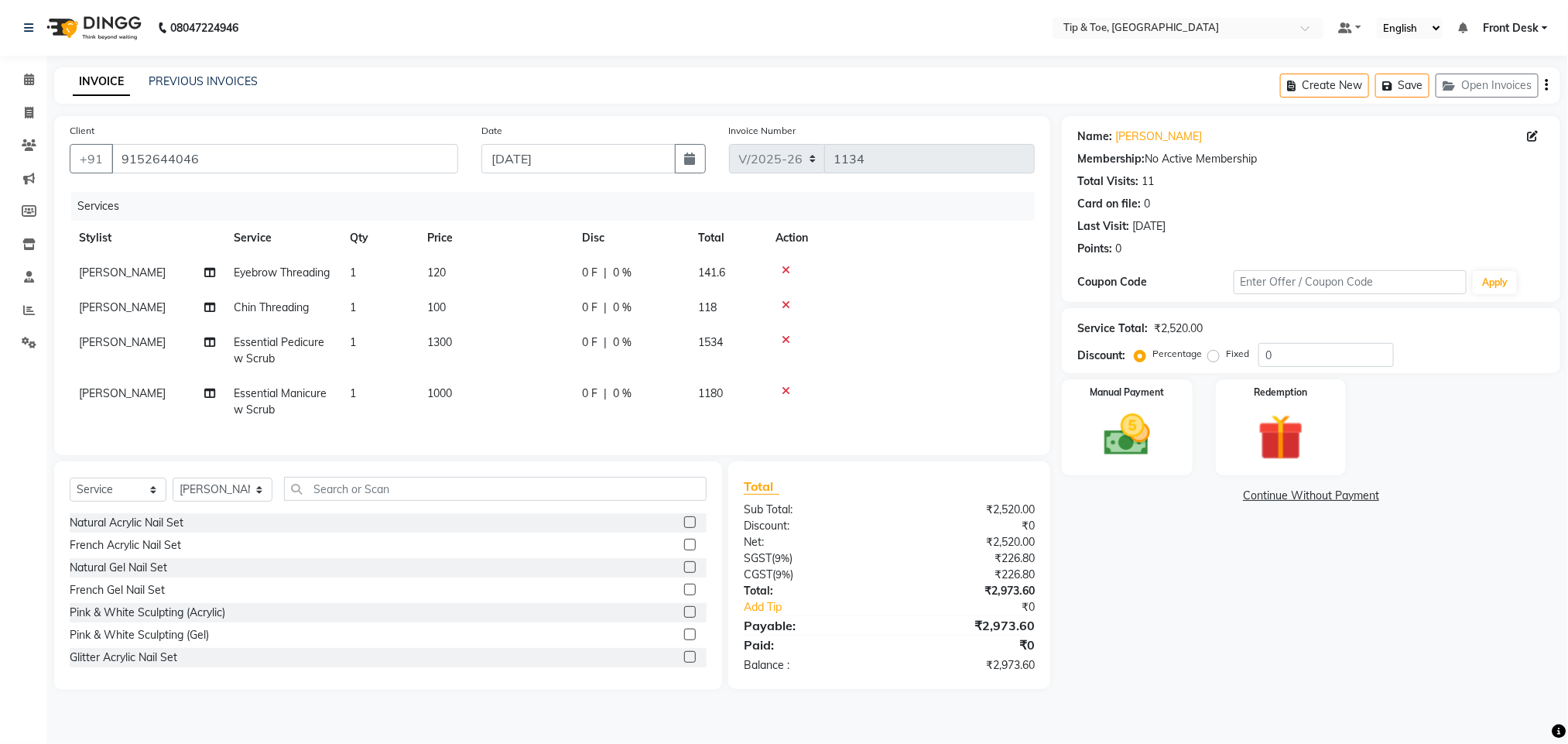
scroll to position [0, 0]
